Goal: Check status: Check status

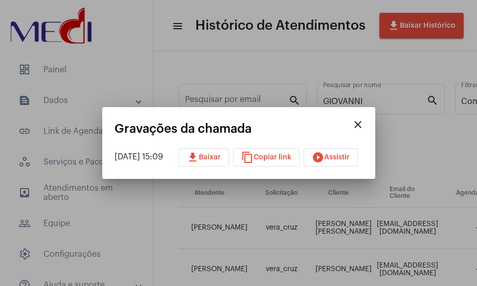
click at [364, 122] on mat-icon "close" at bounding box center [358, 124] width 12 height 12
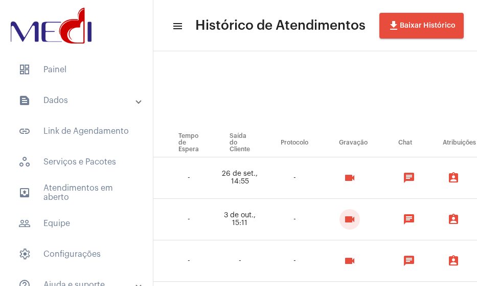
scroll to position [0, 650]
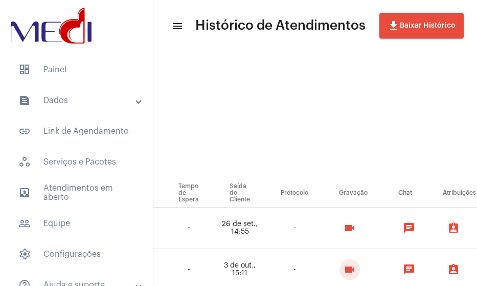
click at [45, 95] on mat-panel-title "text_snippet_outlined Dados" at bounding box center [77, 100] width 118 height 12
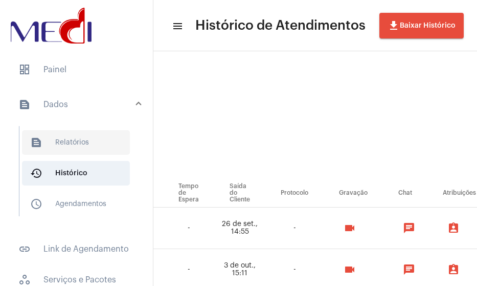
click at [73, 142] on span "text_snippet_outlined Relatórios" at bounding box center [76, 142] width 108 height 25
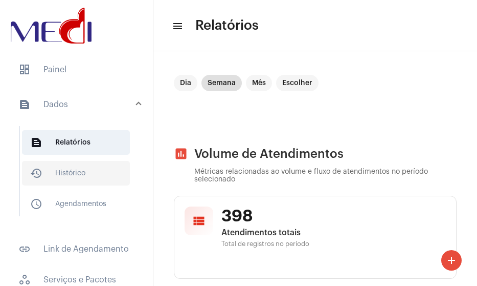
click at [80, 173] on span "history_outlined Histórico" at bounding box center [76, 173] width 108 height 25
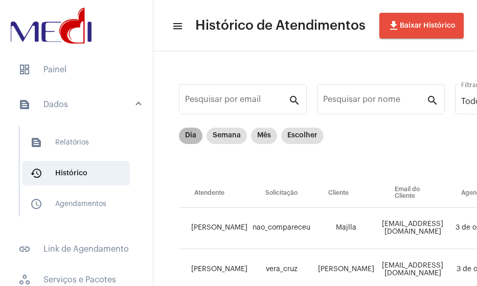
click at [208, 143] on div "Dia Semana Mês Escolher" at bounding box center [251, 135] width 149 height 20
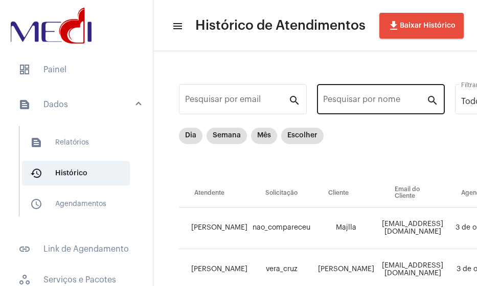
drag, startPoint x: 390, startPoint y: 86, endPoint x: 366, endPoint y: 98, distance: 27.0
click at [387, 87] on div "Pesquisar por nome" at bounding box center [374, 98] width 103 height 32
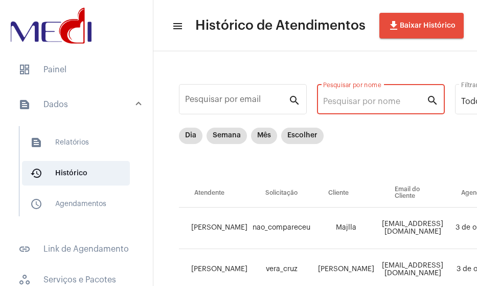
click at [366, 98] on input "Pesquisar por nome" at bounding box center [374, 101] width 103 height 9
paste input "[PERSON_NAME] [PERSON_NAME]"
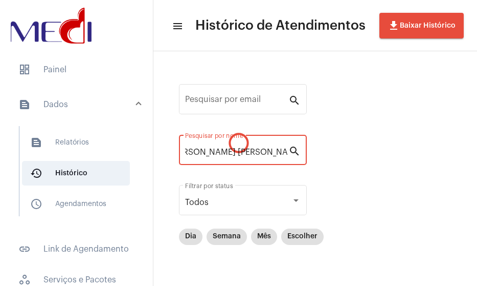
type input "[PERSON_NAME] [PERSON_NAME]"
click at [290, 193] on div "Todos Filtrar por status" at bounding box center [243, 199] width 116 height 32
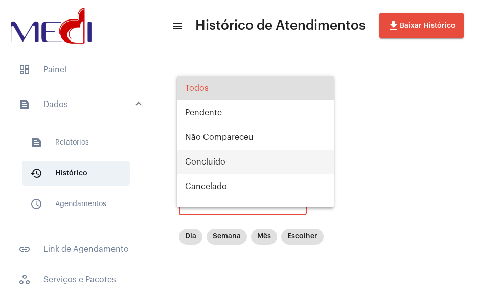
click at [220, 164] on span "Concluído" at bounding box center [255, 161] width 141 height 25
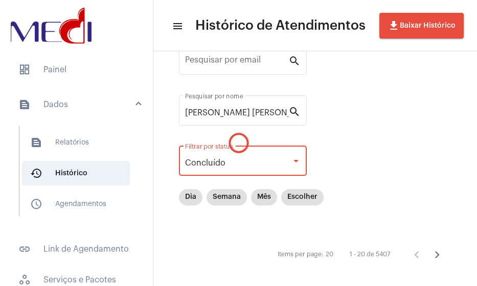
scroll to position [48, 0]
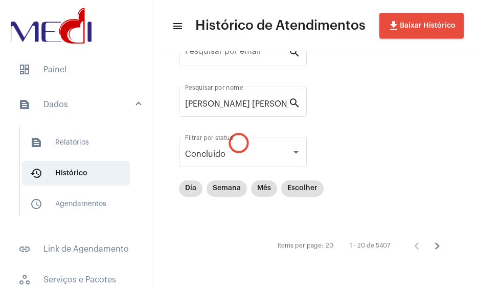
drag, startPoint x: 368, startPoint y: 246, endPoint x: 393, endPoint y: 245, distance: 25.1
click at [393, 245] on div "1 - 20 de 5407" at bounding box center [393, 245] width 110 height 20
click at [363, 160] on div "Pesquisar por email search [PERSON_NAME] [PERSON_NAME] Pesquisar por nome searc…" at bounding box center [315, 144] width 303 height 262
click at [309, 184] on mat-chip "Escolher" at bounding box center [302, 188] width 42 height 16
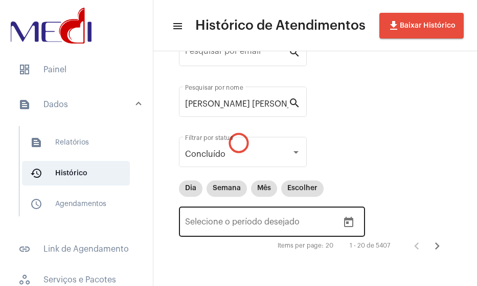
click at [291, 229] on div "Data de início – Selecione o período desejado" at bounding box center [262, 220] width 154 height 32
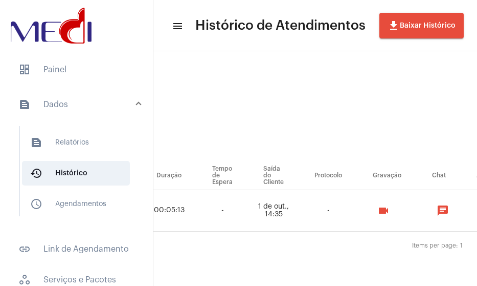
scroll to position [25, 641]
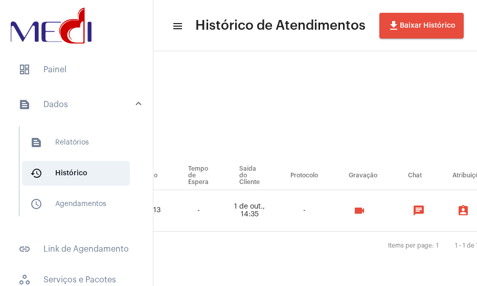
type input "01-0"
click at [366, 204] on mat-icon "videocam" at bounding box center [360, 210] width 12 height 12
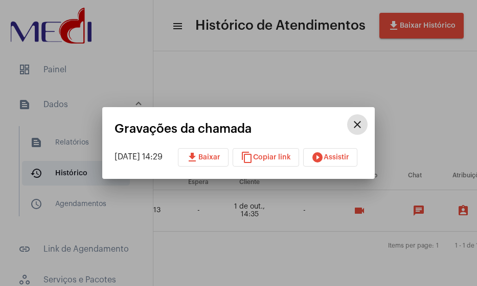
click at [324, 151] on mat-icon "play_circle_filled" at bounding box center [318, 157] width 12 height 12
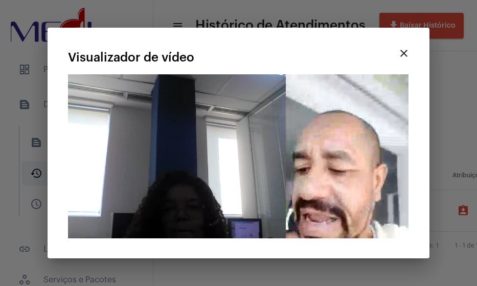
click at [115, 242] on div "close Visualizador de vídeo Seu navegador não suporta a reprodução deste vídeo." at bounding box center [238, 143] width 357 height 228
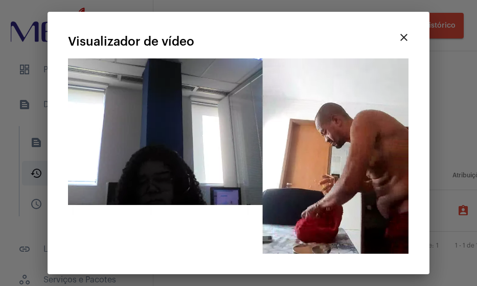
click at [189, 172] on video "Seu navegador não suporta a reprodução deste vídeo." at bounding box center [238, 155] width 341 height 195
